Goal: Information Seeking & Learning: Learn about a topic

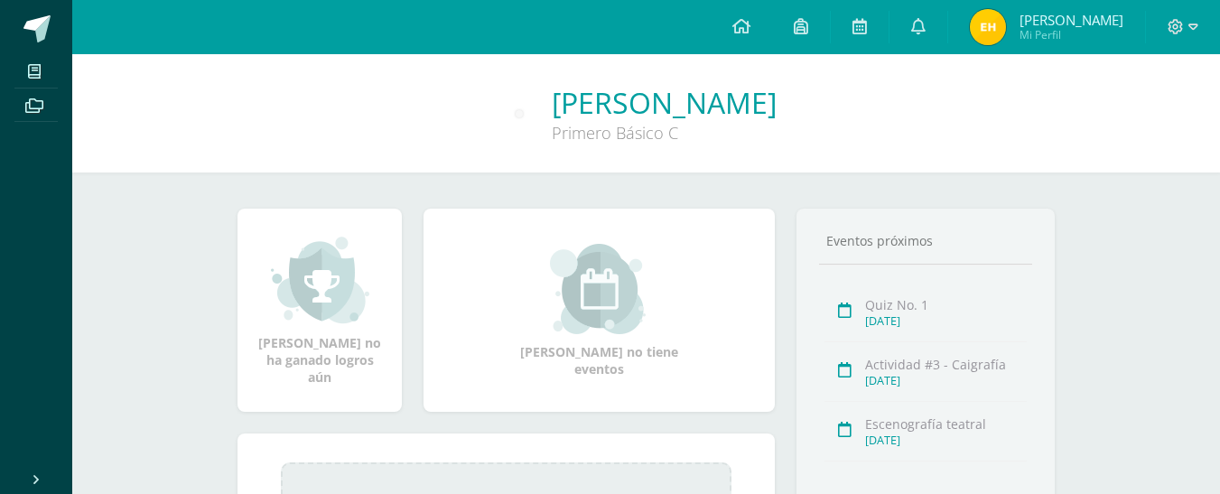
click at [997, 27] on img at bounding box center [988, 27] width 36 height 36
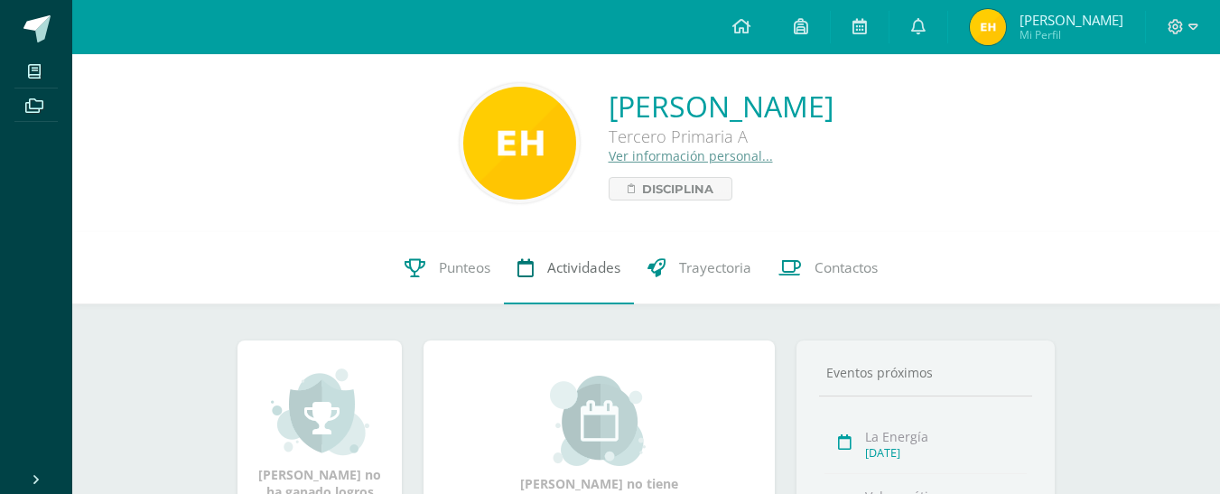
click at [574, 276] on span "Actividades" at bounding box center [583, 267] width 73 height 19
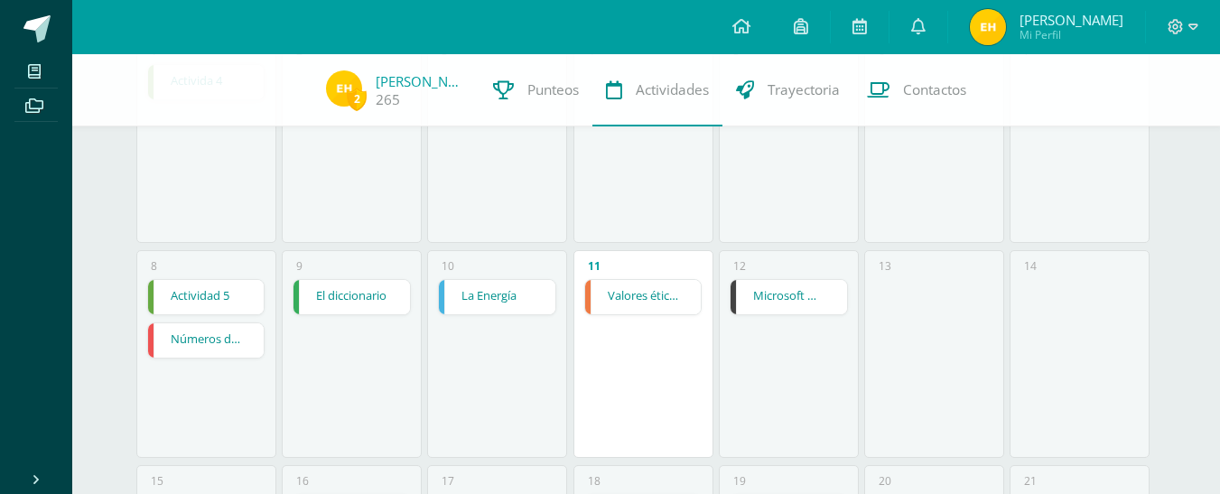
scroll to position [287, 0]
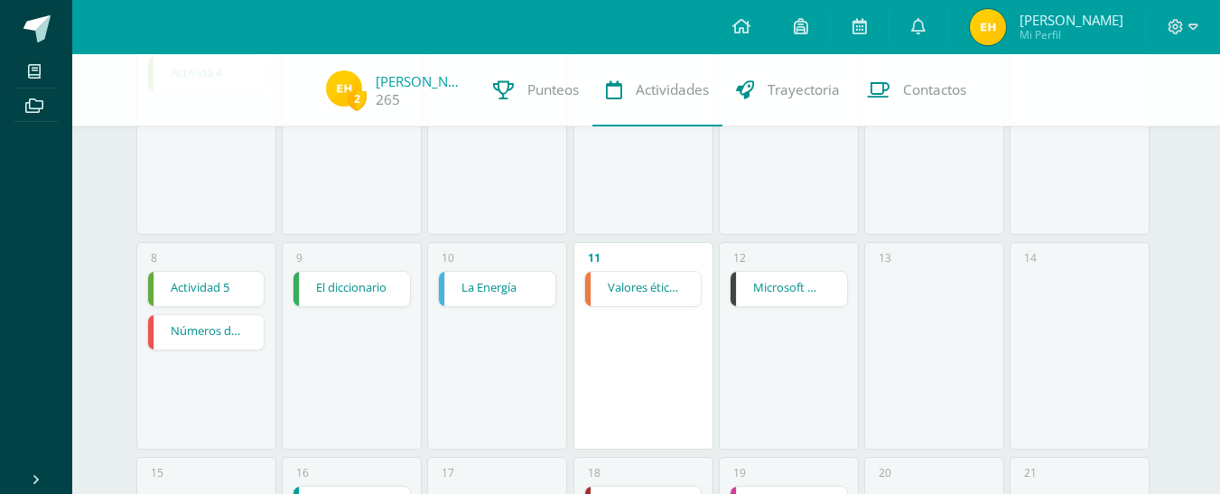
click at [780, 294] on link "Microsoft Word menú Colocación de márgenes" at bounding box center [789, 289] width 117 height 34
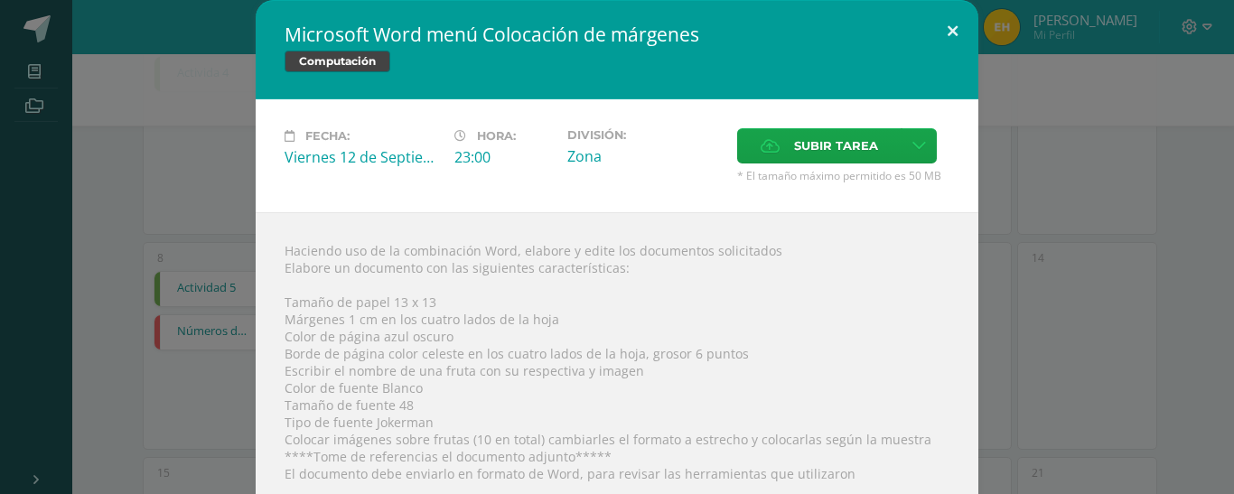
click at [945, 32] on button at bounding box center [952, 30] width 51 height 61
